Goal: Check status

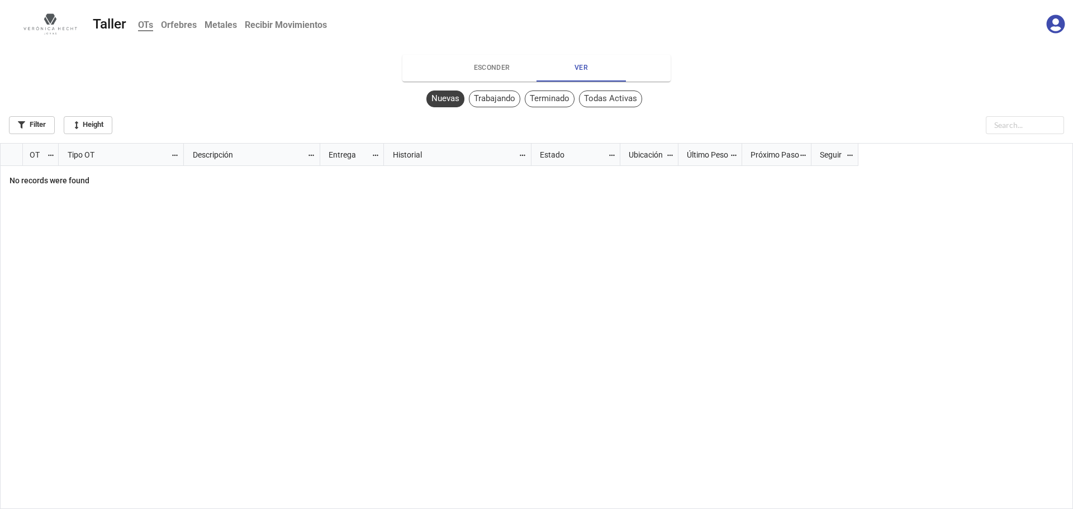
scroll to position [360, 1066]
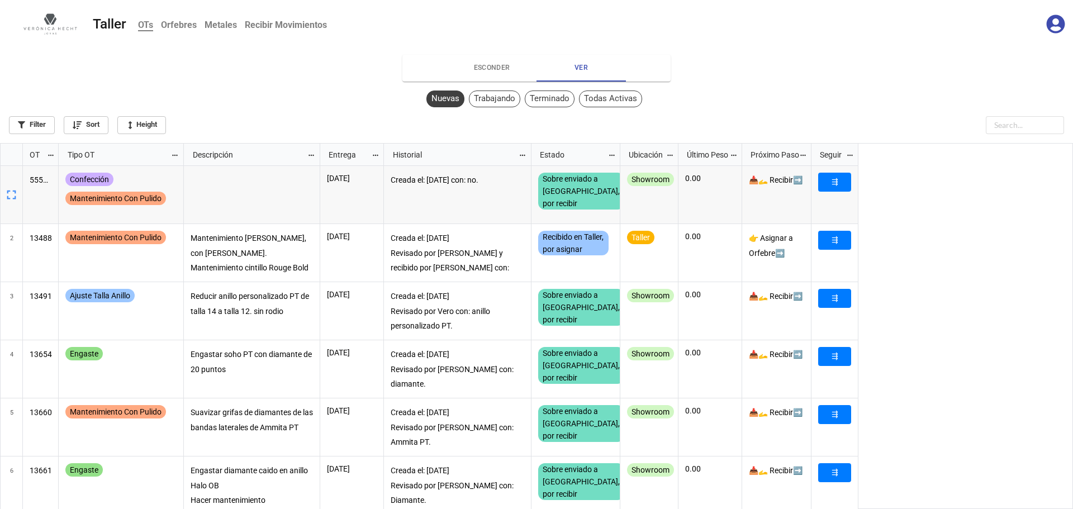
click at [601, 97] on div "Todas Activas" at bounding box center [610, 98] width 63 height 17
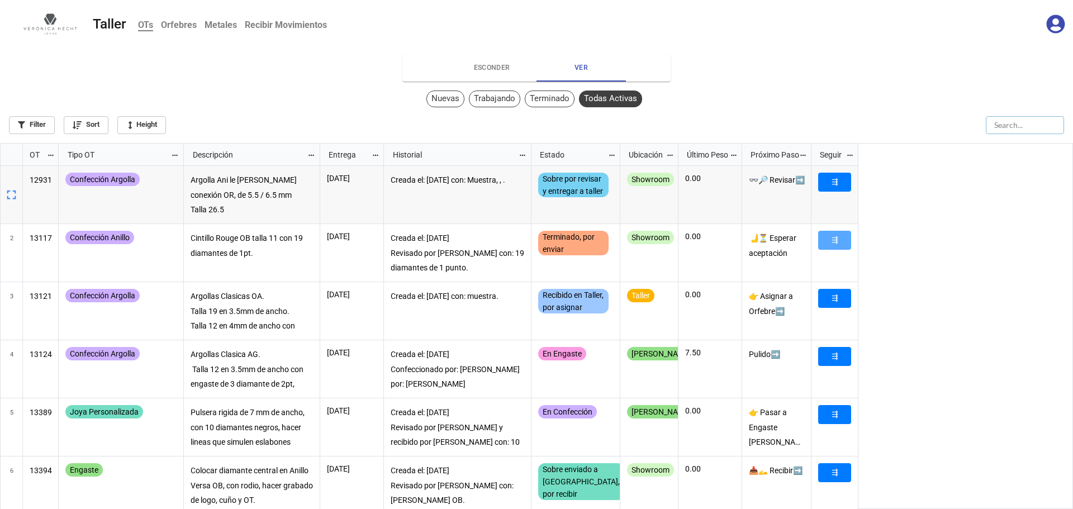
click at [1021, 123] on input "text" at bounding box center [1024, 125] width 78 height 18
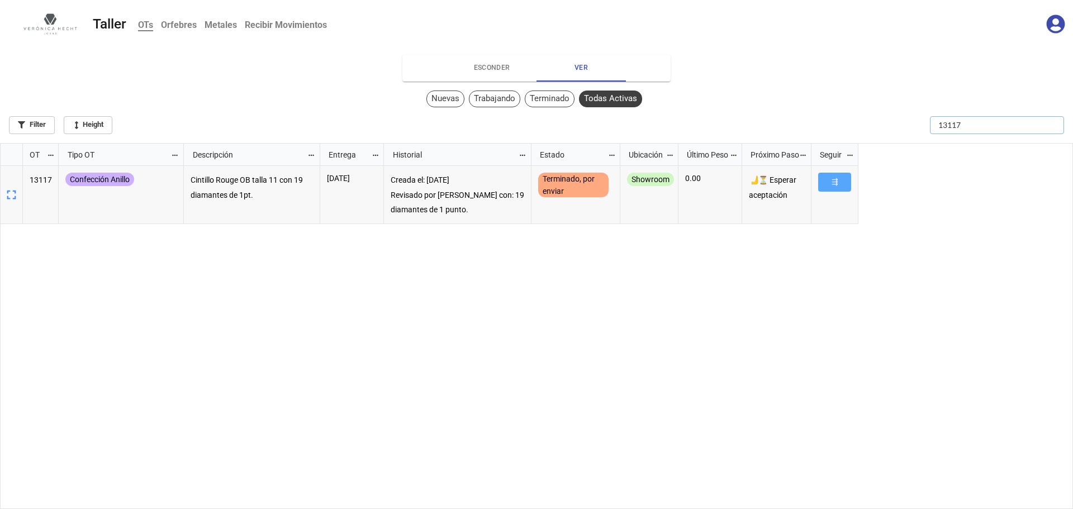
type input "13117"
click at [553, 99] on div "Terminado" at bounding box center [550, 98] width 50 height 17
click at [282, 22] on b "Recibir Movimientos" at bounding box center [286, 25] width 82 height 11
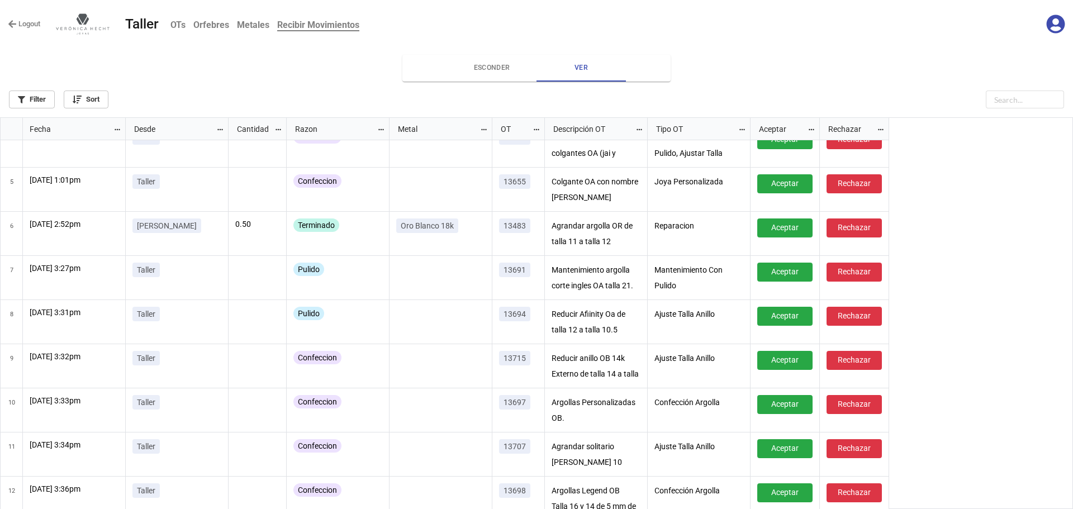
scroll to position [160, 0]
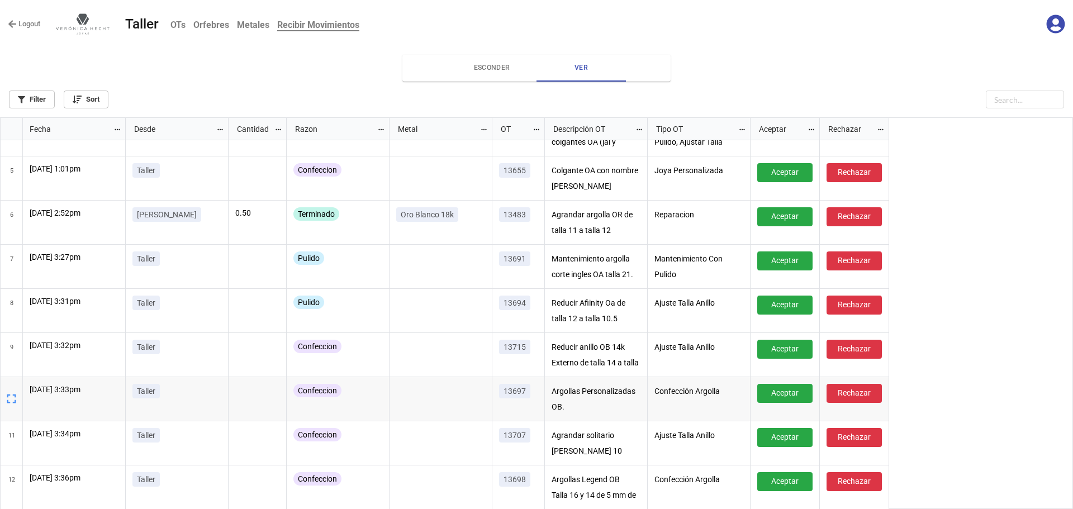
click at [1060, 29] on icon at bounding box center [1055, 24] width 19 height 19
